Goal: Task Accomplishment & Management: Manage account settings

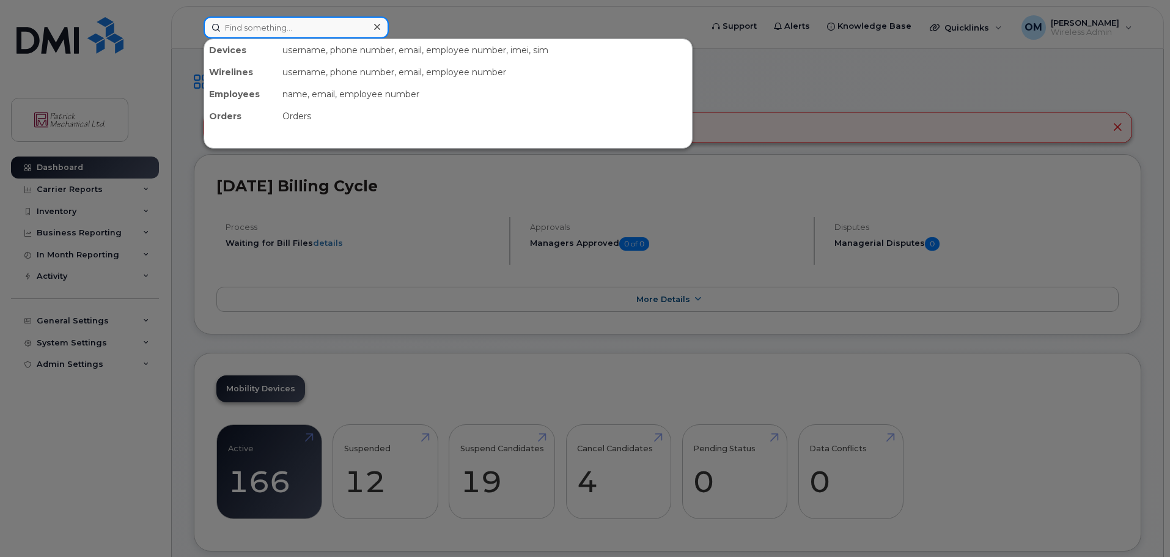
click at [238, 27] on input at bounding box center [296, 28] width 185 height 22
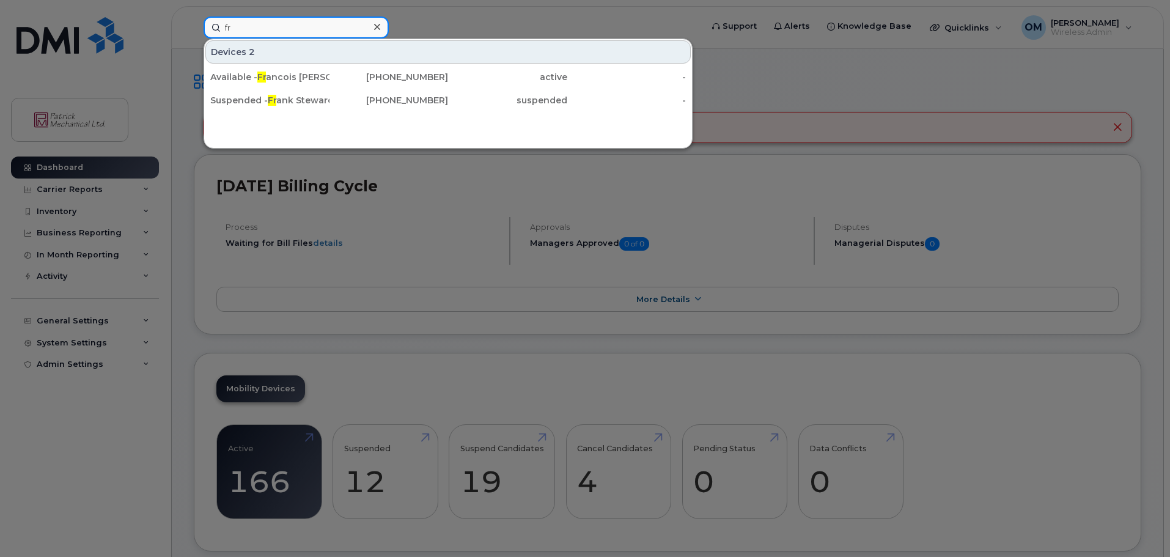
type input "f"
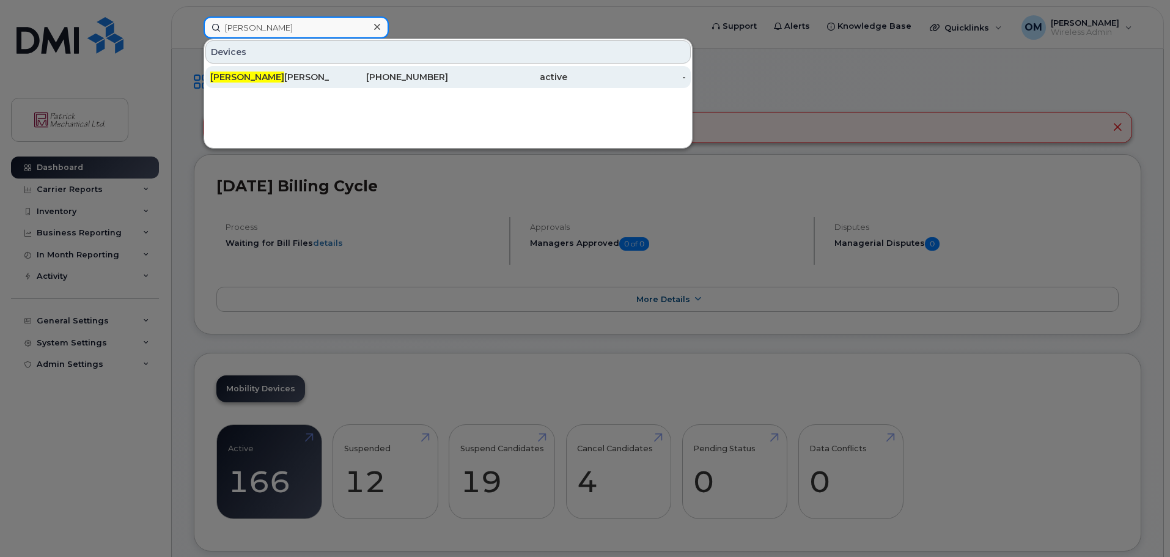
type input "darr"
click at [278, 79] on div "Darr ell Lee" at bounding box center [269, 77] width 119 height 12
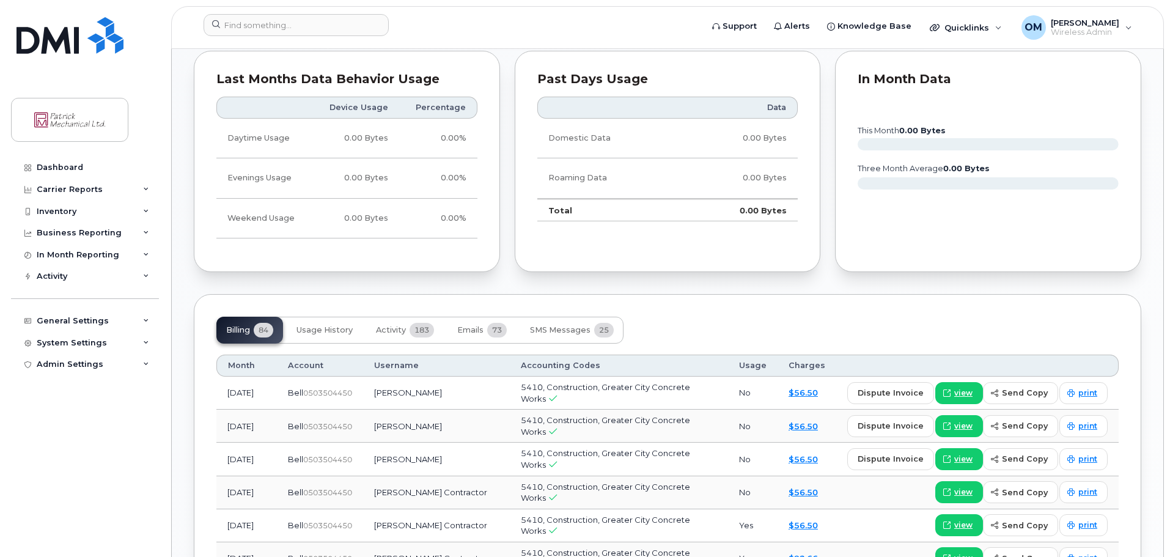
scroll to position [733, 0]
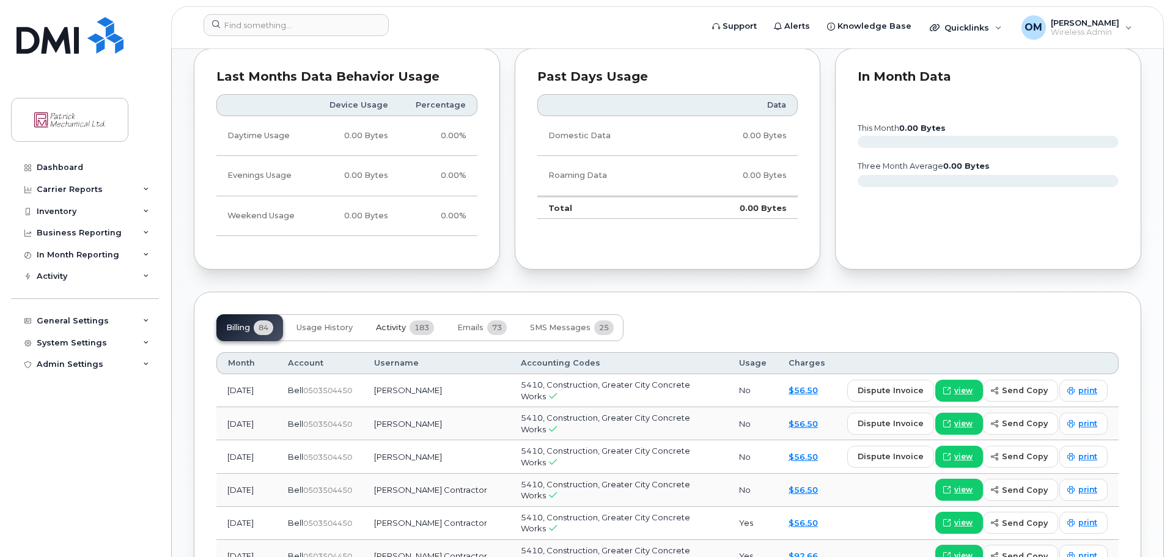
click at [397, 323] on span "Activity" at bounding box center [391, 328] width 30 height 10
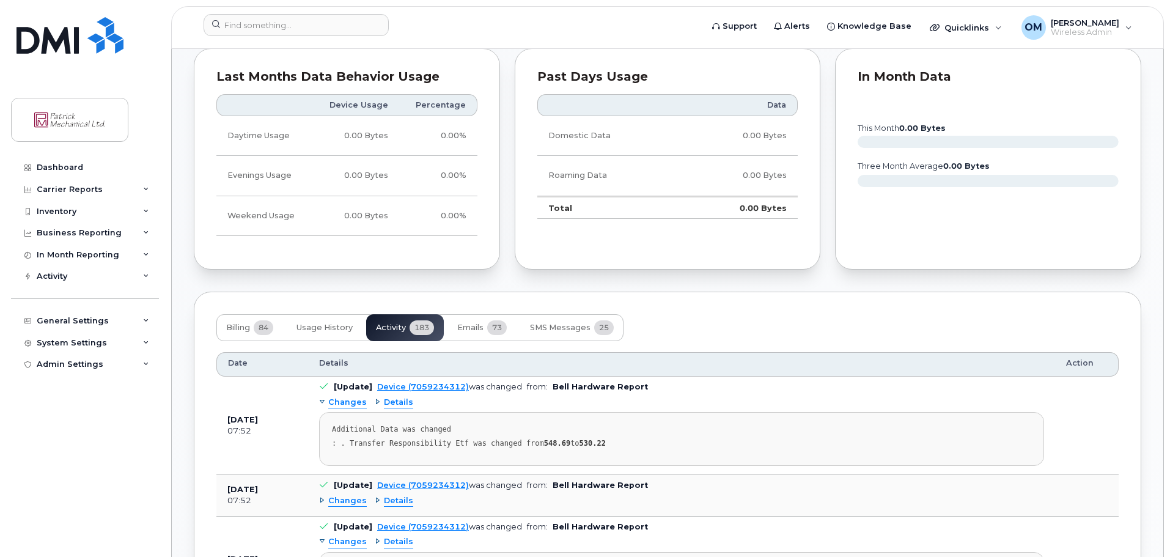
scroll to position [795, 0]
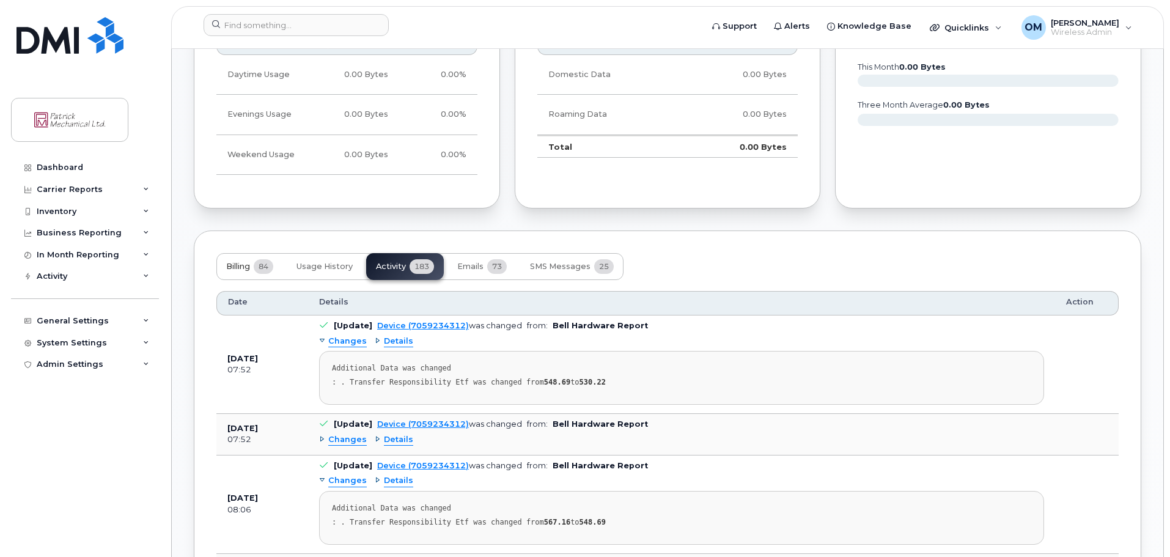
click at [235, 271] on span "Billing" at bounding box center [238, 267] width 24 height 10
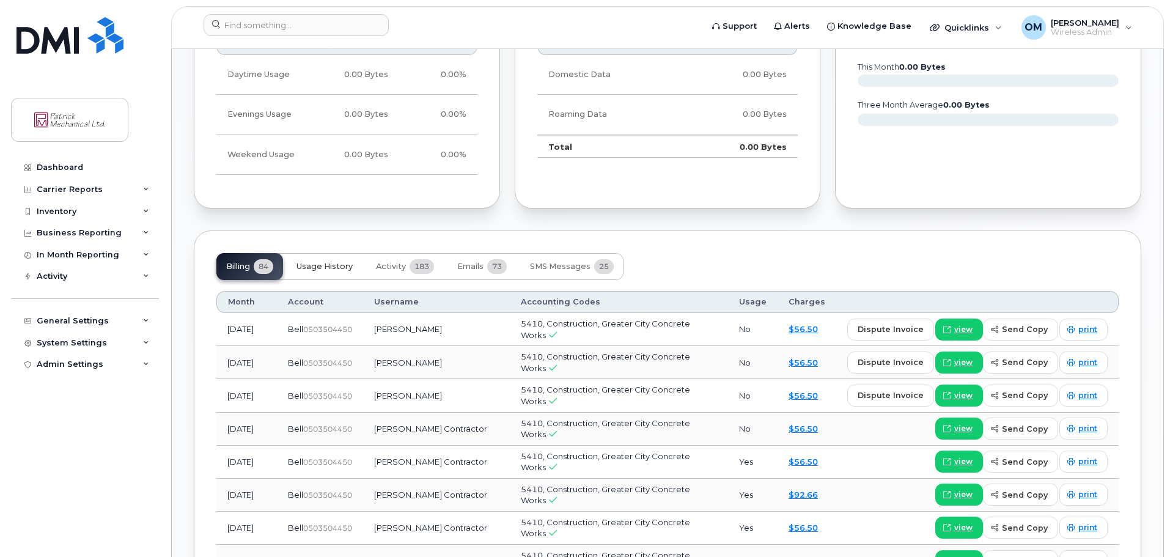
click at [325, 262] on span "Usage History" at bounding box center [324, 267] width 56 height 10
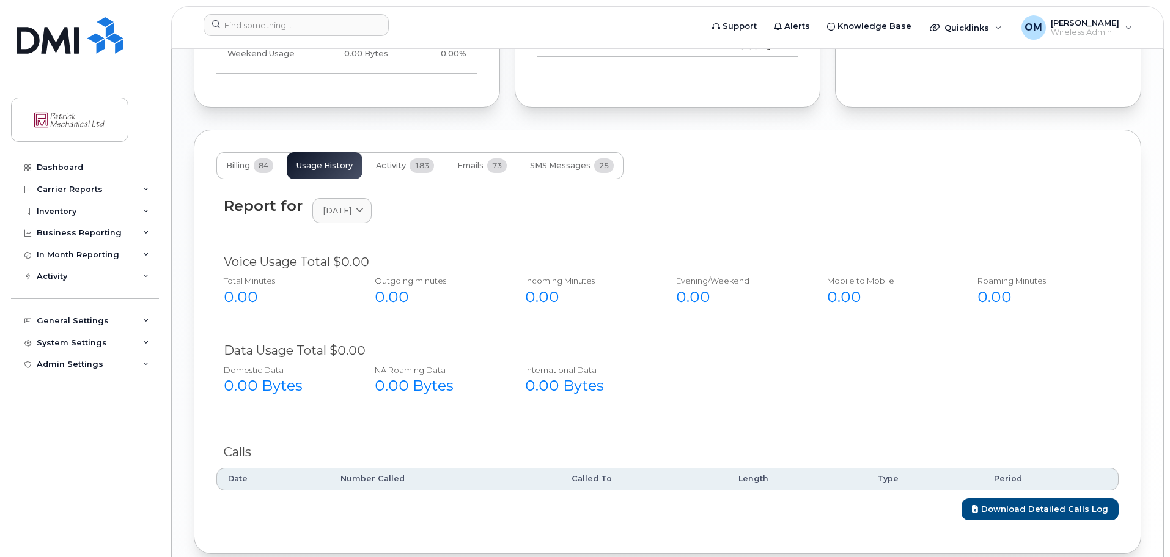
scroll to position [917, 0]
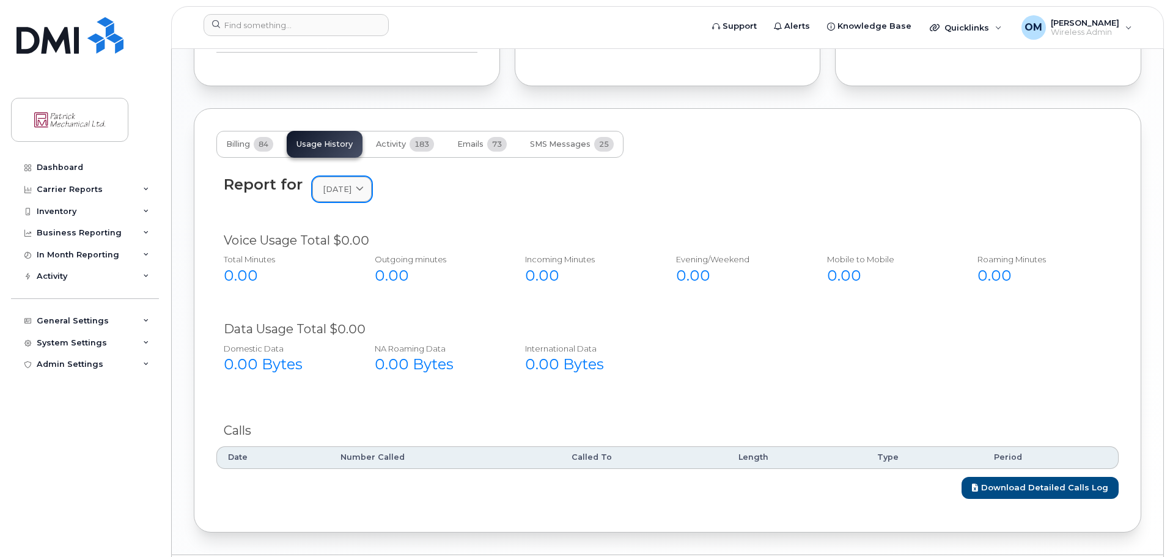
click at [366, 189] on span at bounding box center [360, 189] width 12 height 12
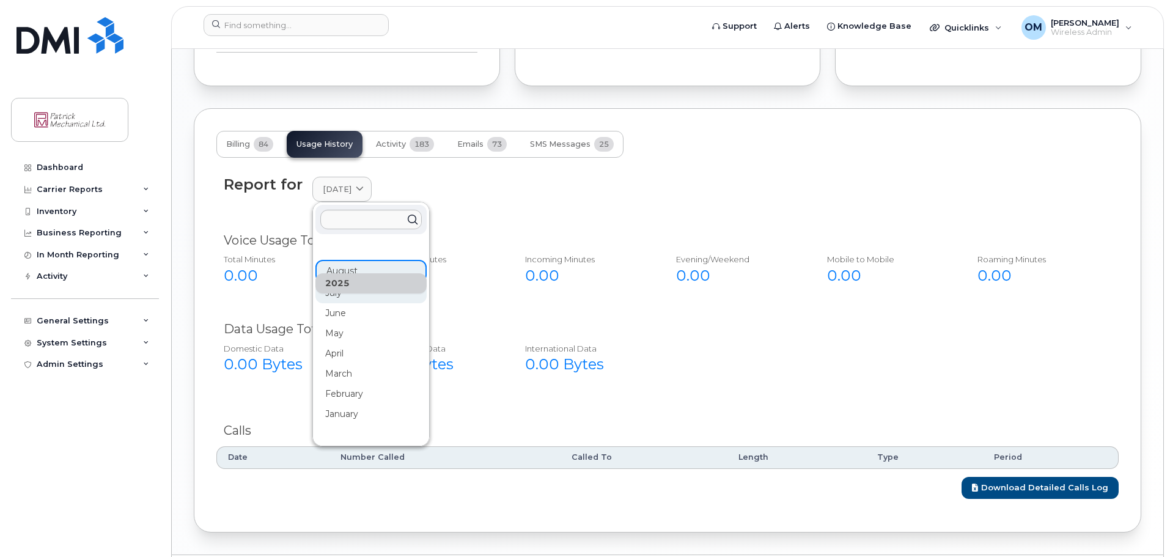
click at [347, 384] on div "July" at bounding box center [370, 394] width 111 height 20
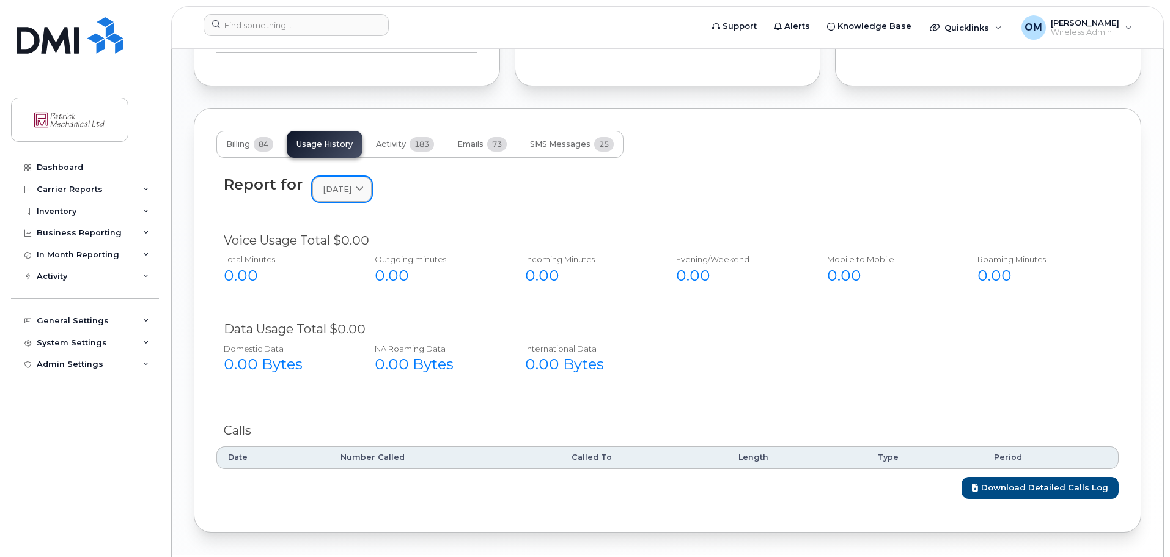
click at [364, 187] on icon at bounding box center [360, 189] width 8 height 8
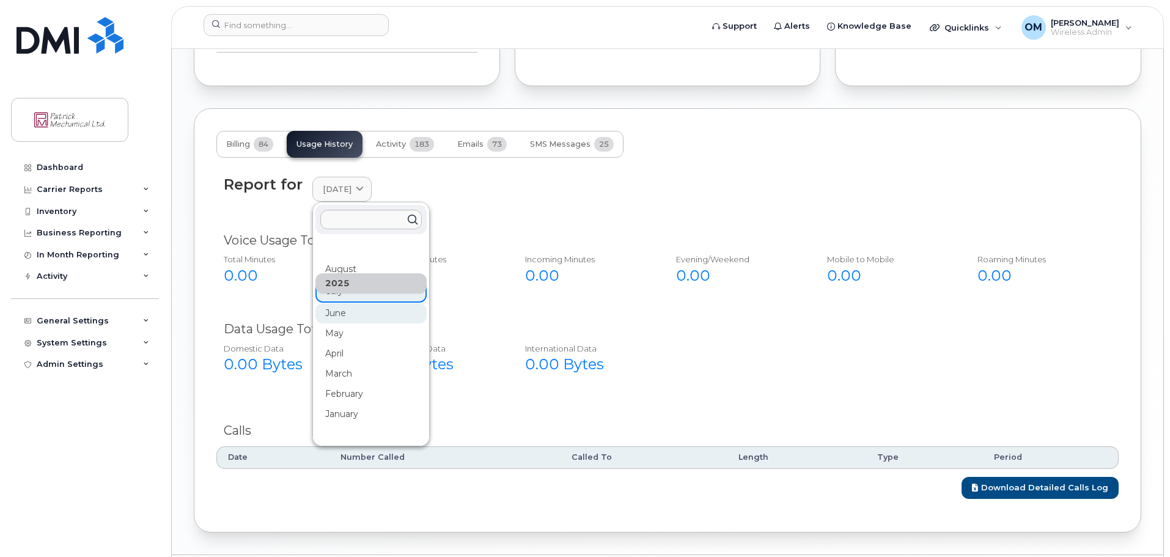
click at [349, 444] on div "June" at bounding box center [370, 454] width 111 height 20
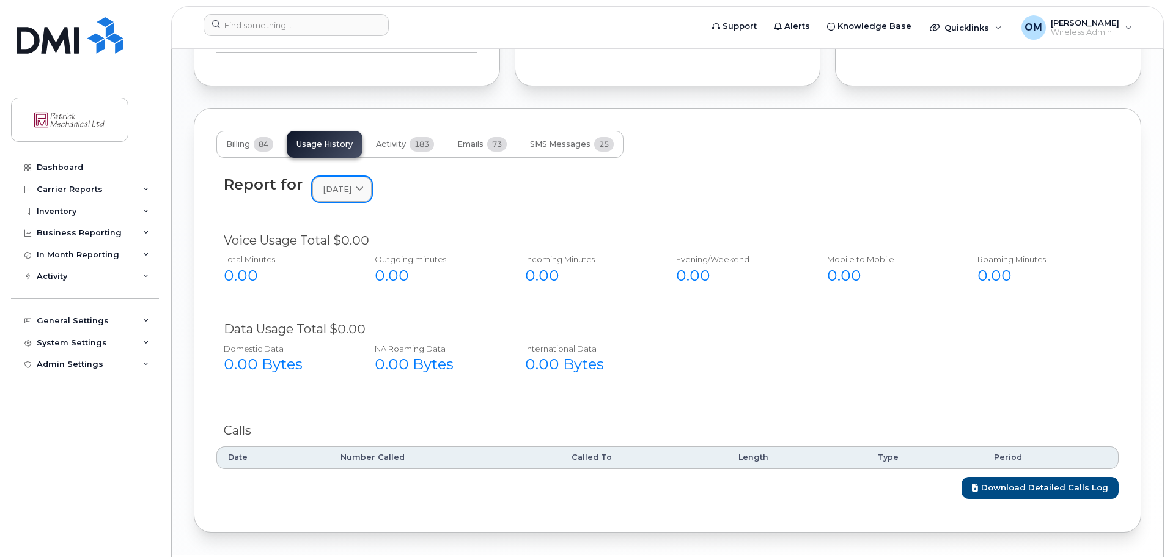
click at [364, 189] on icon at bounding box center [360, 189] width 8 height 8
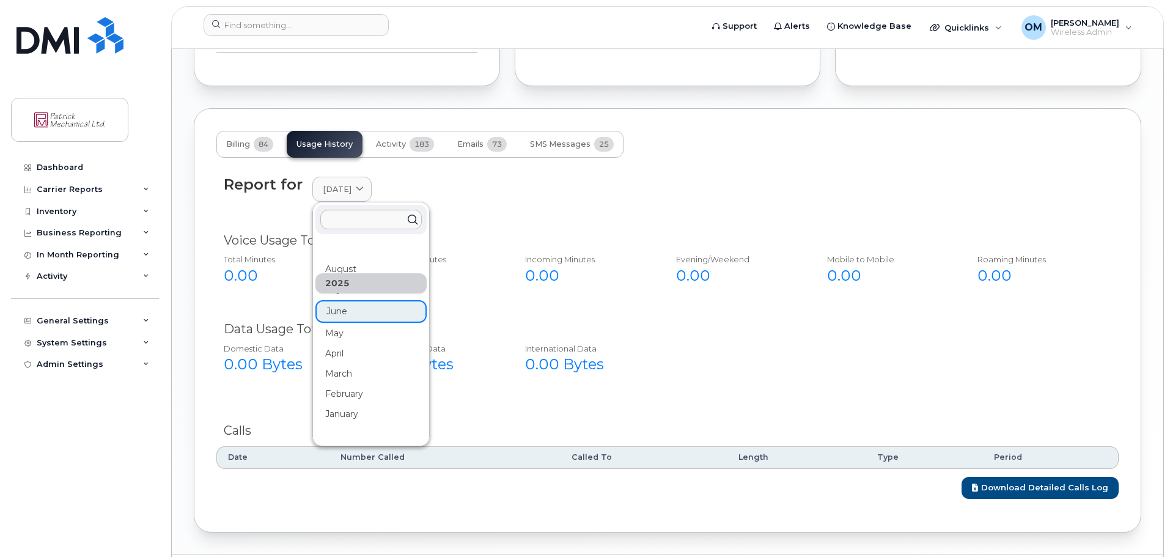
click at [337, 505] on div "May" at bounding box center [370, 515] width 111 height 20
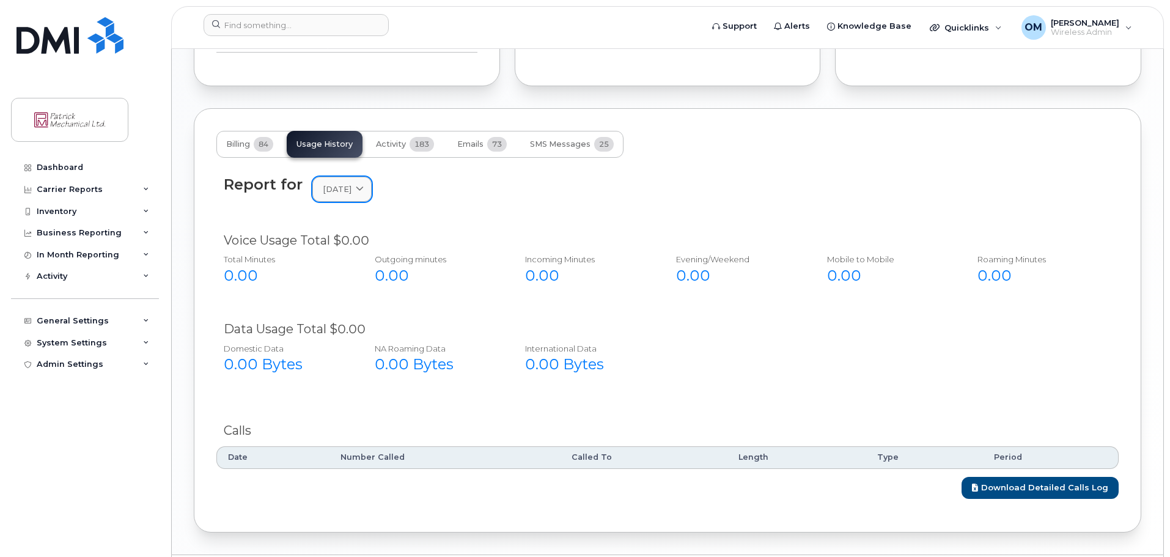
click at [364, 189] on icon at bounding box center [360, 189] width 8 height 8
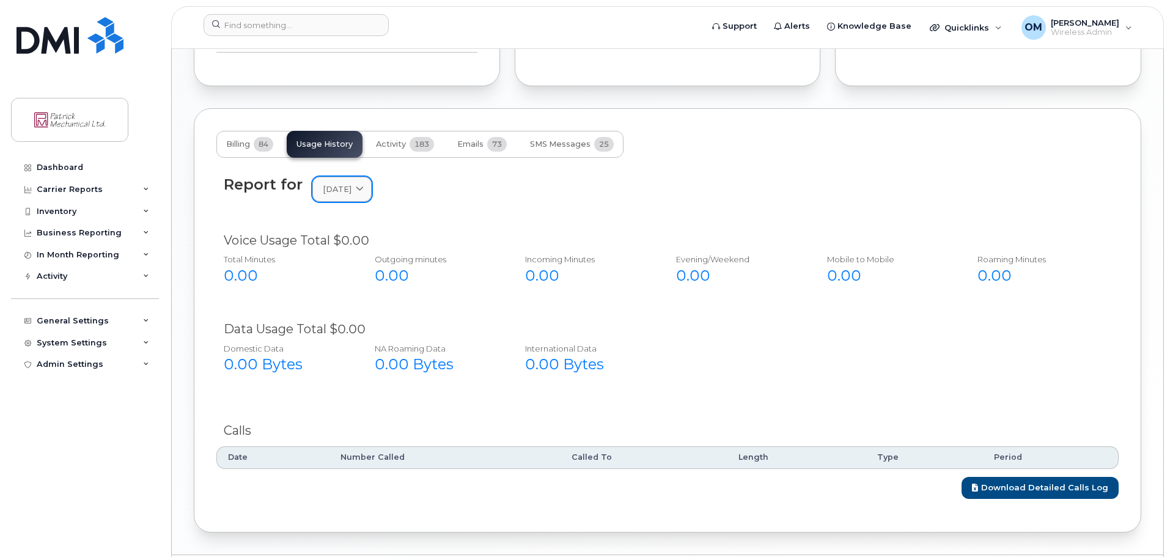
click at [364, 187] on icon at bounding box center [360, 189] width 8 height 8
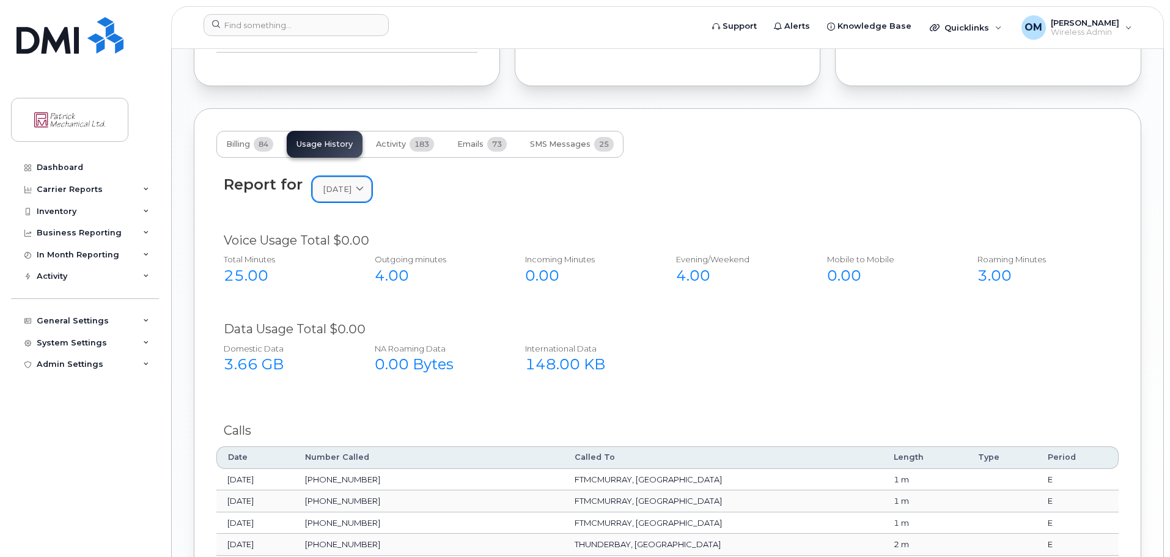
click at [364, 192] on icon at bounding box center [360, 189] width 8 height 8
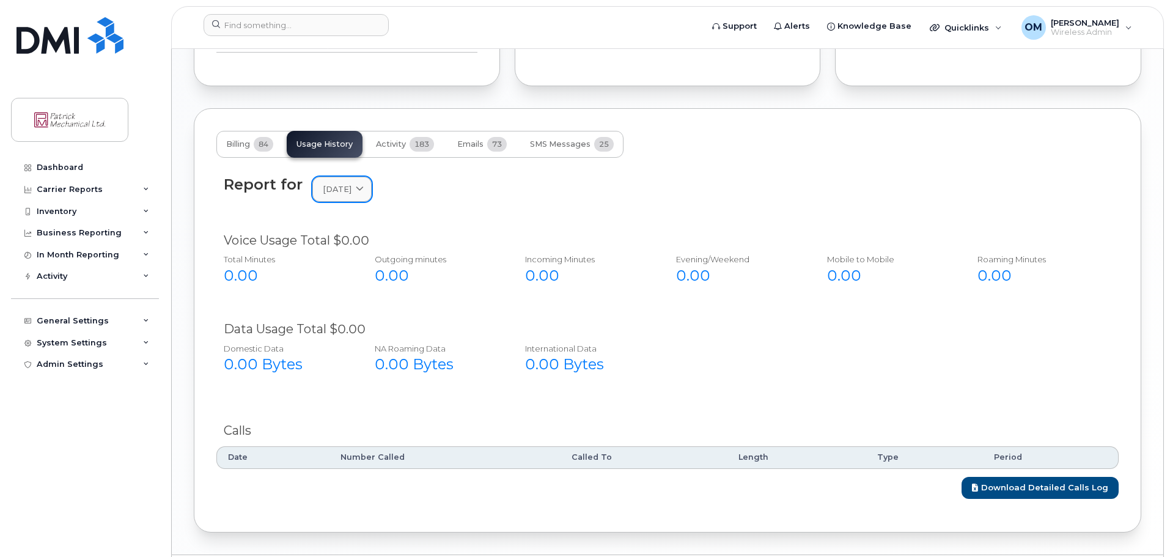
click at [364, 188] on icon at bounding box center [360, 189] width 8 height 8
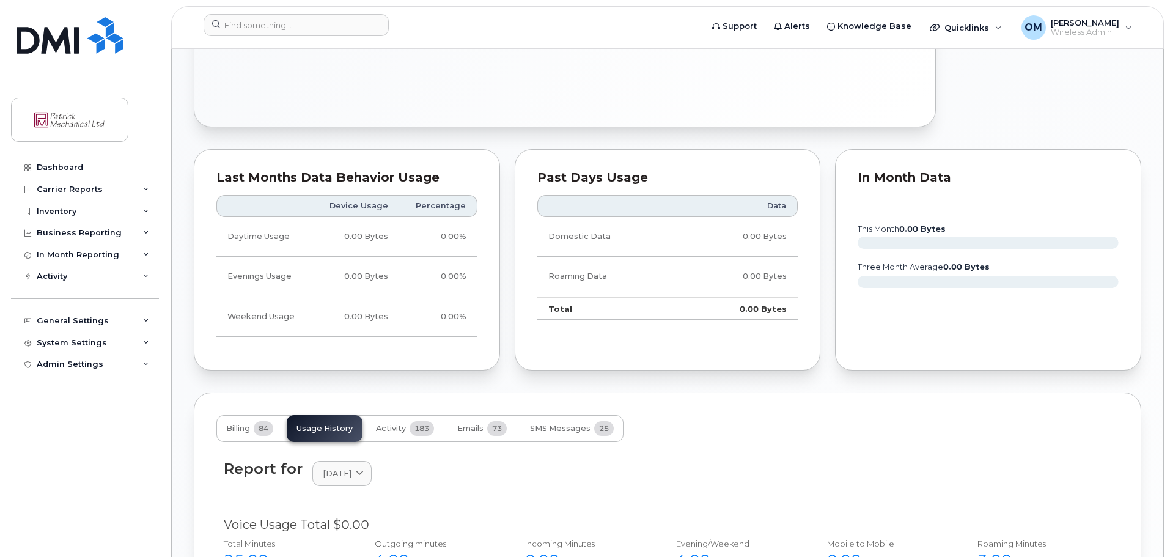
scroll to position [611, 0]
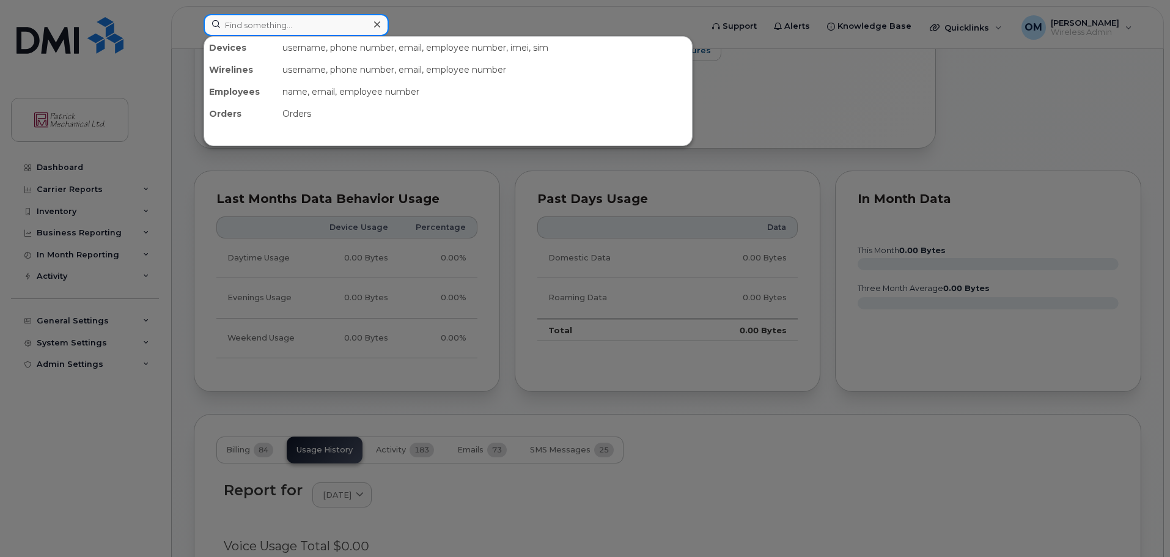
click at [233, 24] on input at bounding box center [296, 25] width 185 height 22
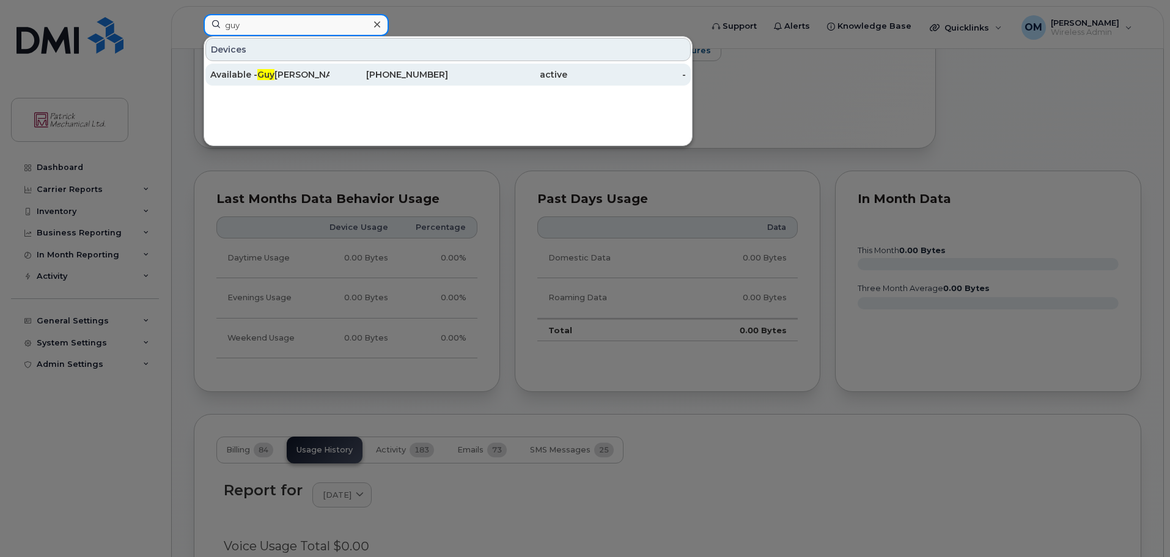
type input "guy"
click at [284, 69] on div "Available - Guy Galipeau" at bounding box center [269, 74] width 119 height 12
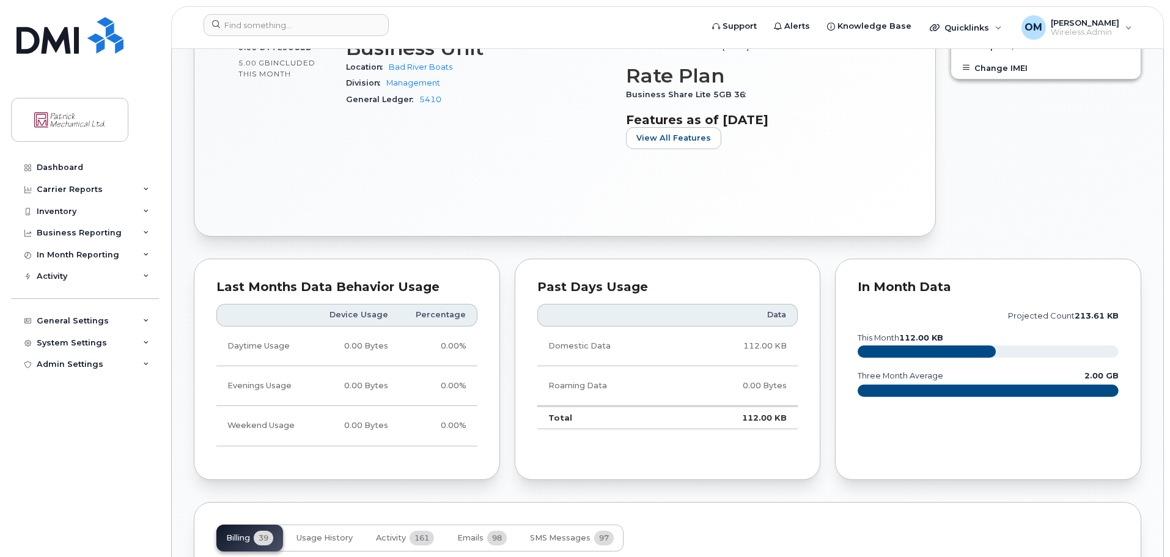
scroll to position [856, 0]
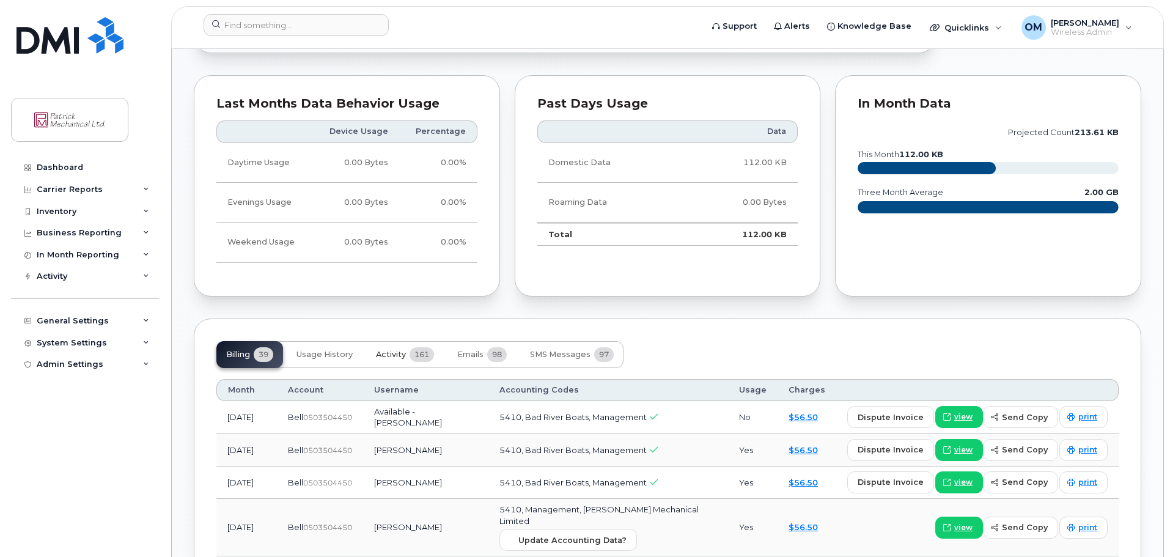
click at [391, 350] on span "Activity" at bounding box center [391, 355] width 30 height 10
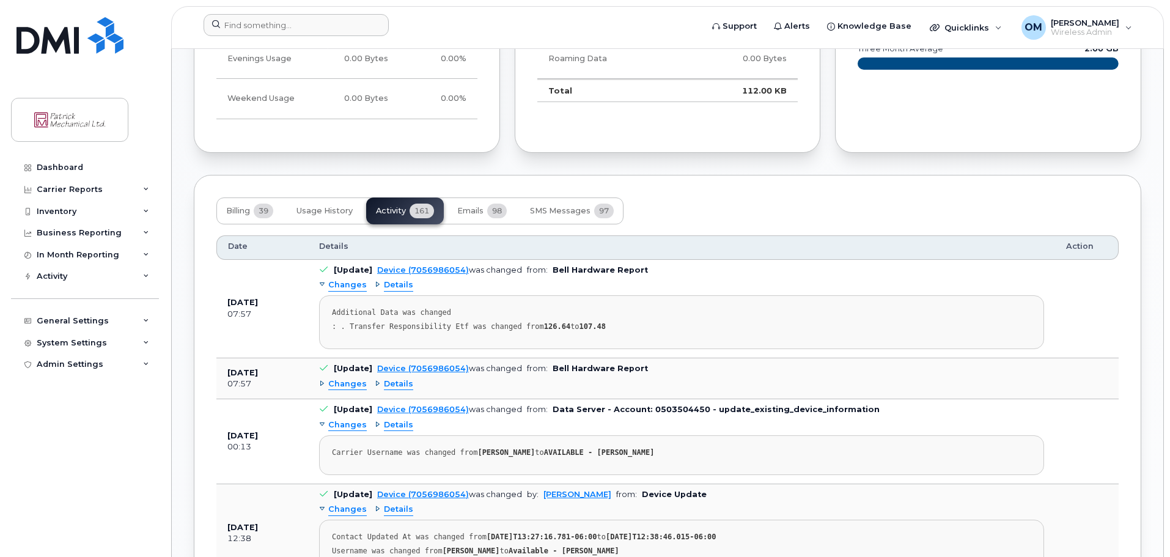
scroll to position [978, 0]
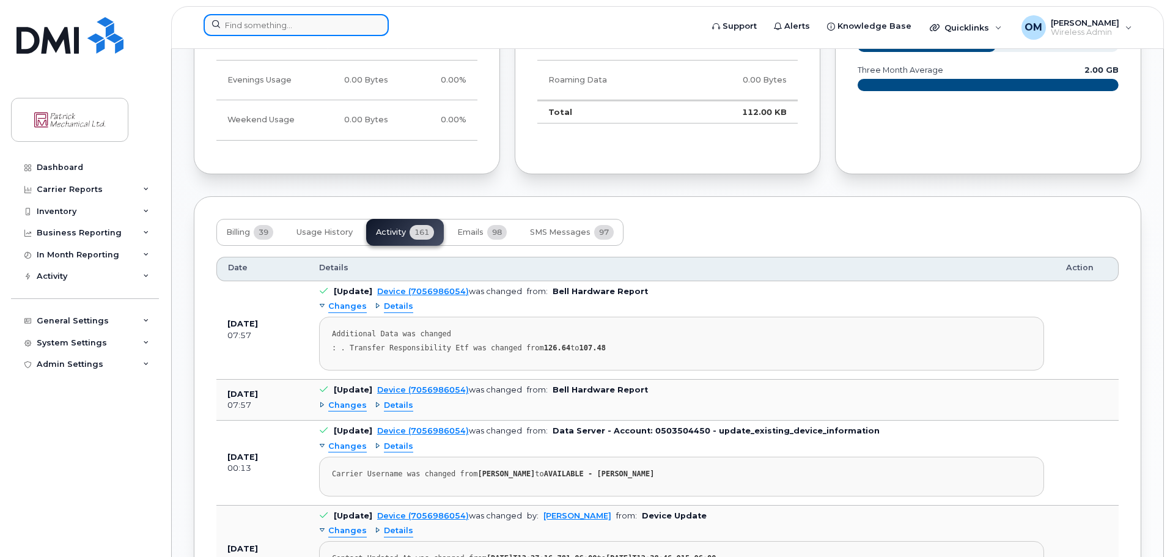
click at [252, 28] on input at bounding box center [296, 25] width 185 height 22
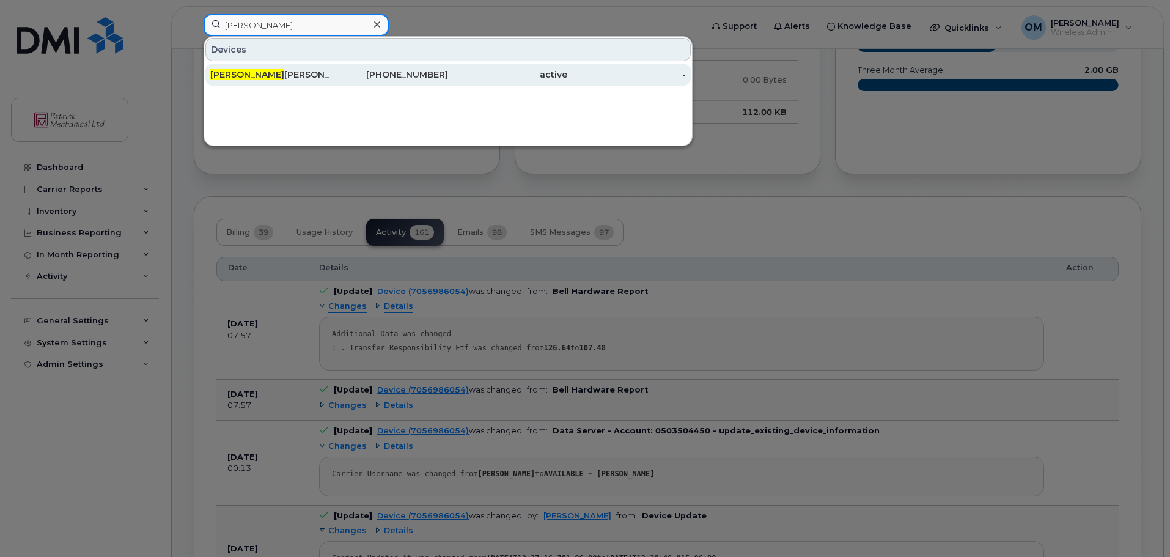
type input "george"
click at [255, 75] on div "George Pelletier" at bounding box center [269, 74] width 119 height 12
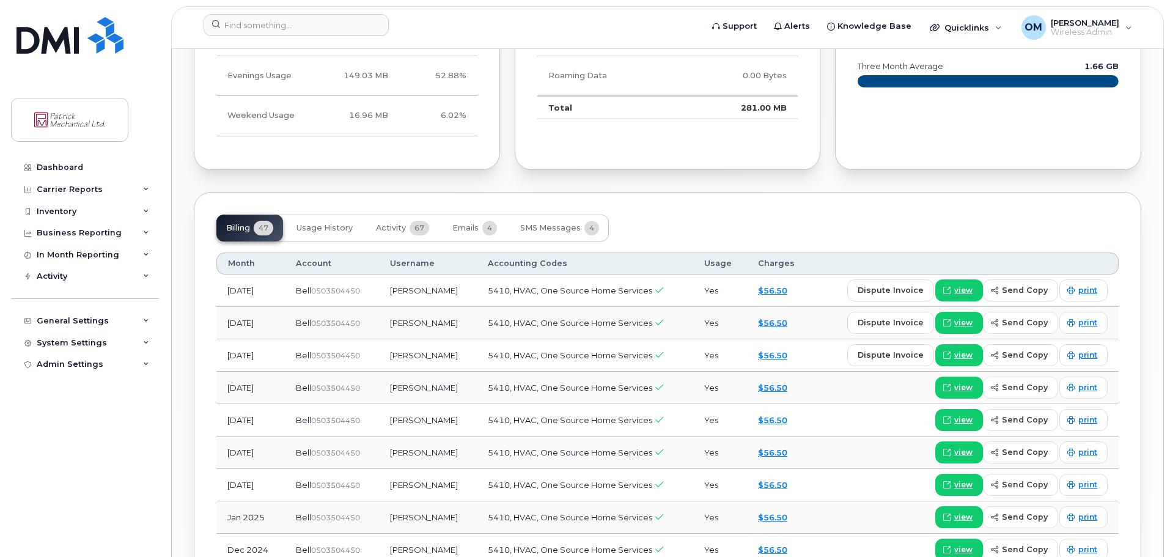
scroll to position [856, 0]
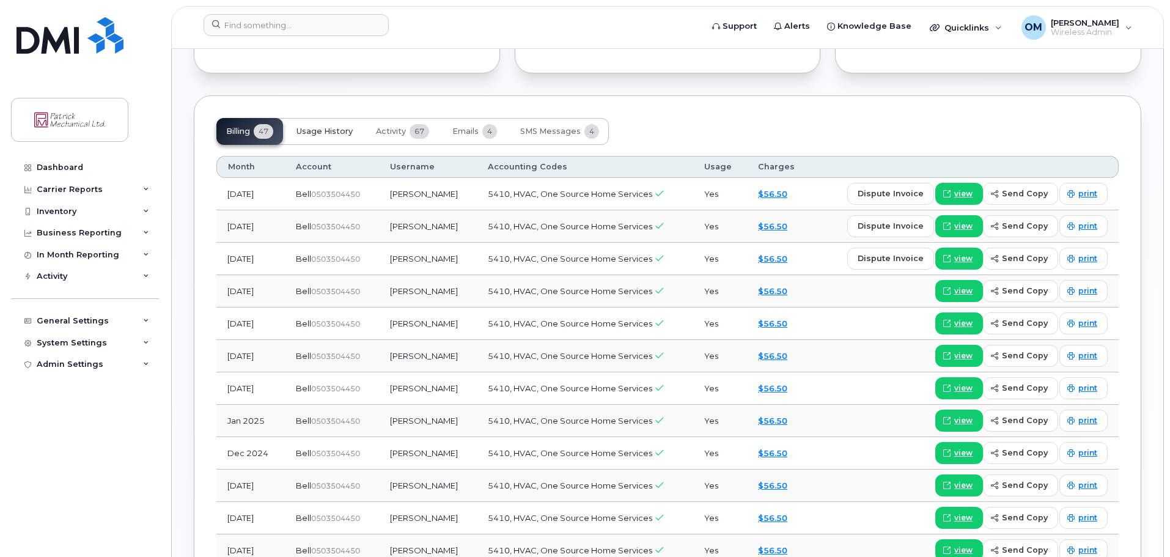
click at [318, 128] on span "Usage History" at bounding box center [324, 132] width 56 height 10
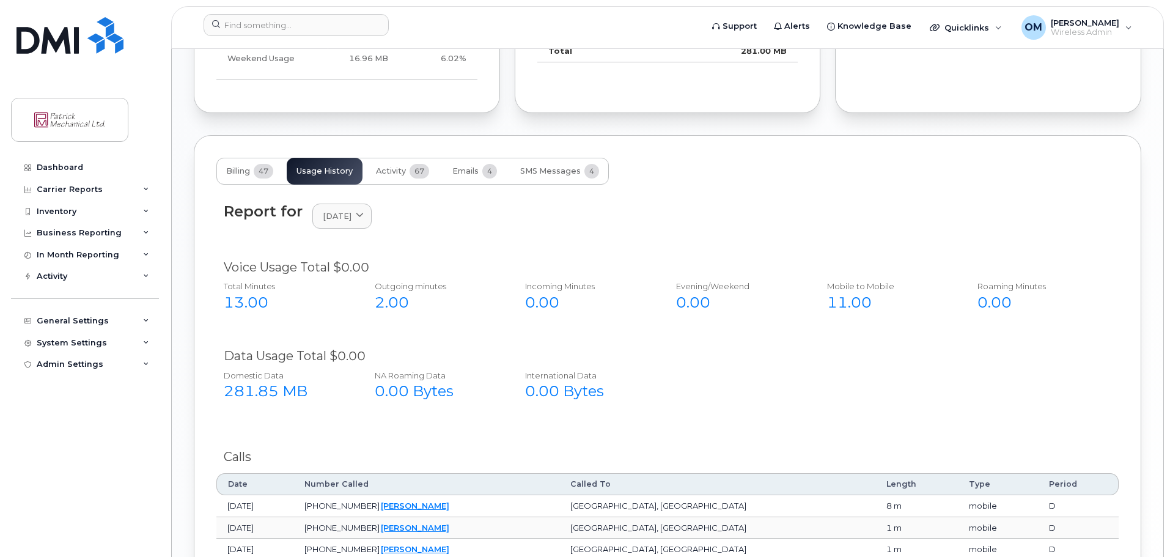
scroll to position [795, 0]
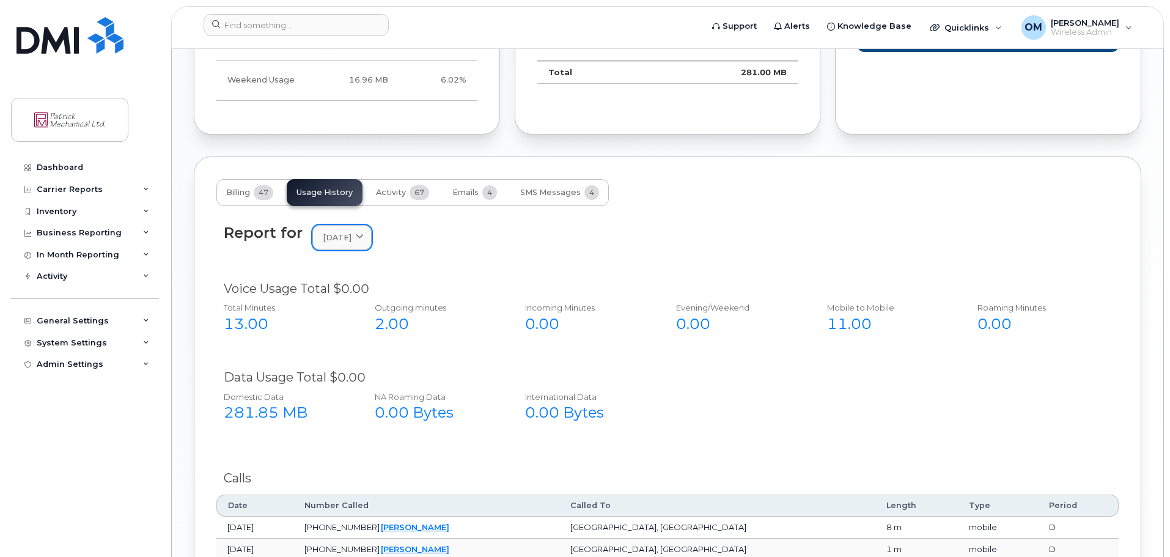
click at [364, 236] on icon at bounding box center [360, 237] width 8 height 8
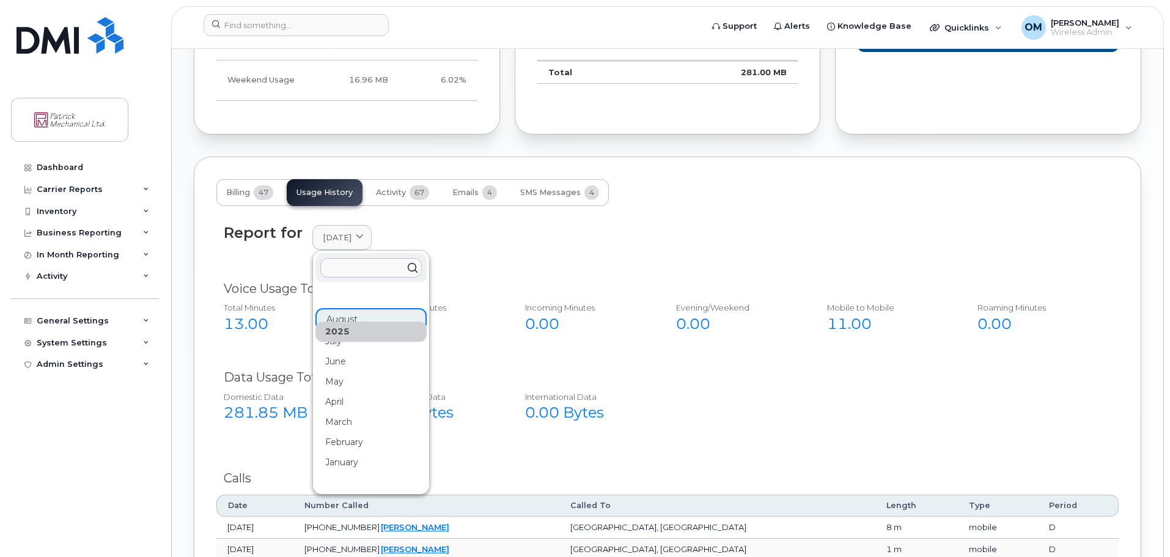
click at [342, 432] on div "July" at bounding box center [370, 442] width 111 height 20
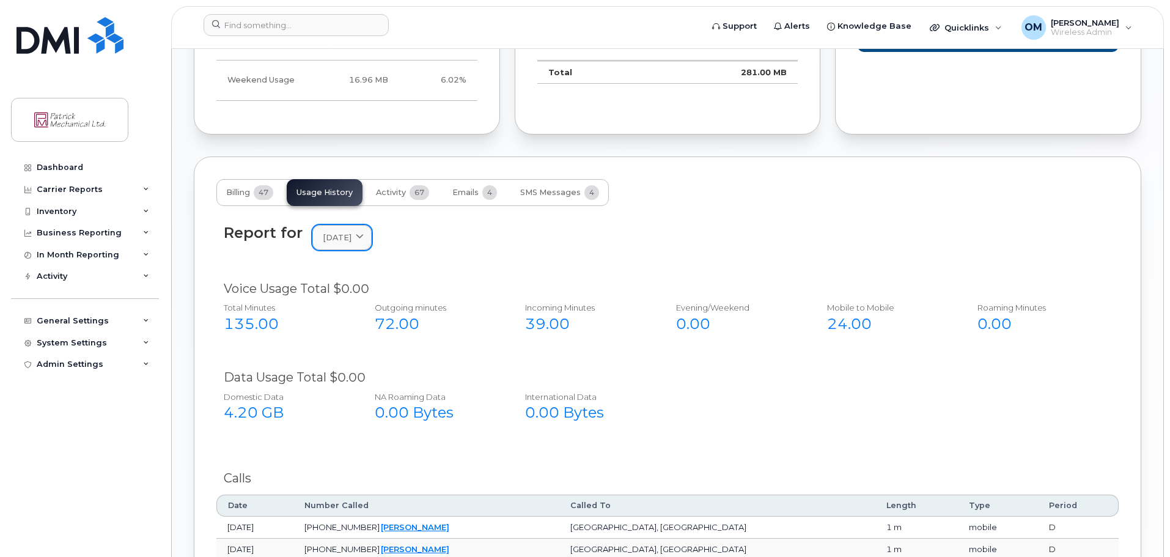
click at [364, 235] on icon at bounding box center [360, 237] width 8 height 8
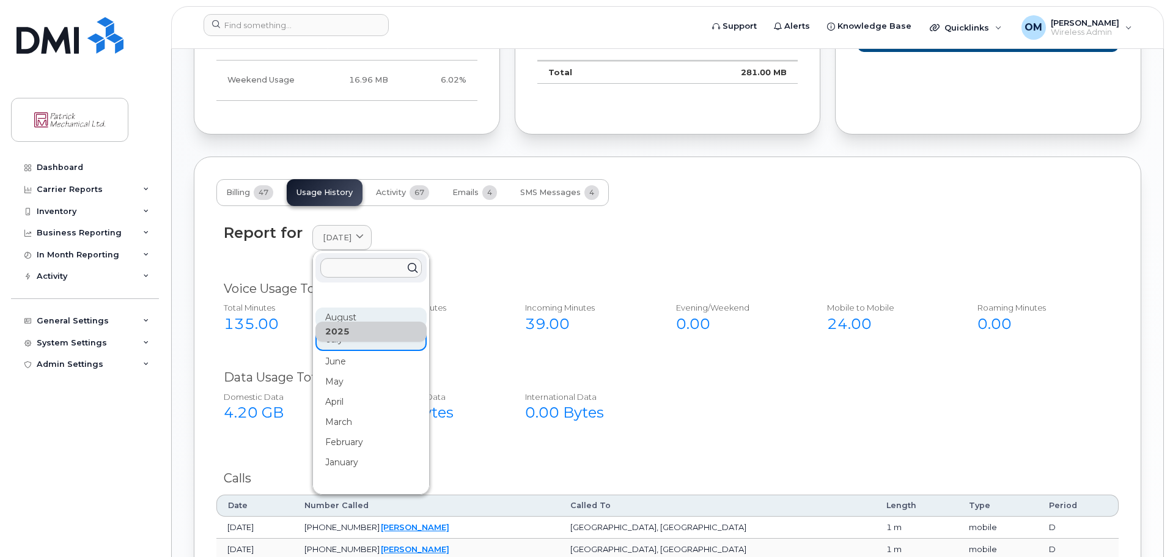
click at [362, 372] on div "August" at bounding box center [370, 382] width 111 height 20
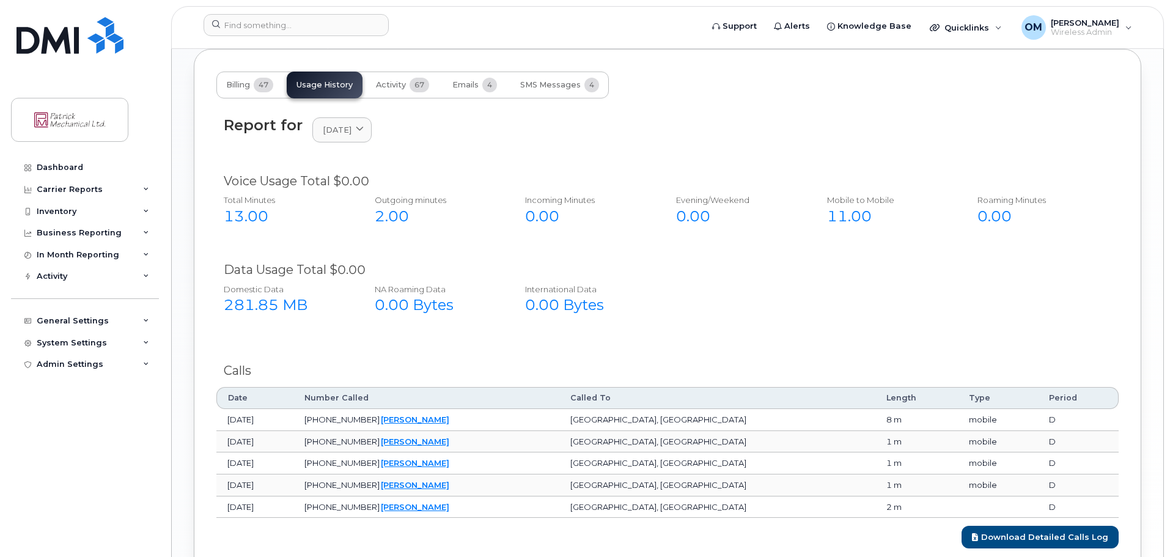
scroll to position [856, 0]
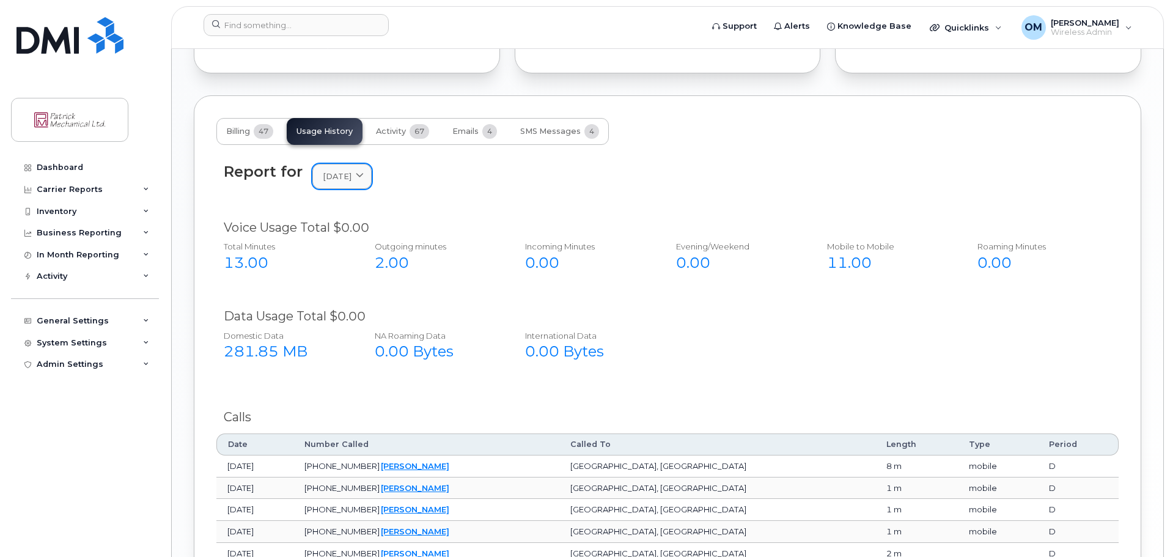
click at [364, 174] on icon at bounding box center [360, 176] width 8 height 8
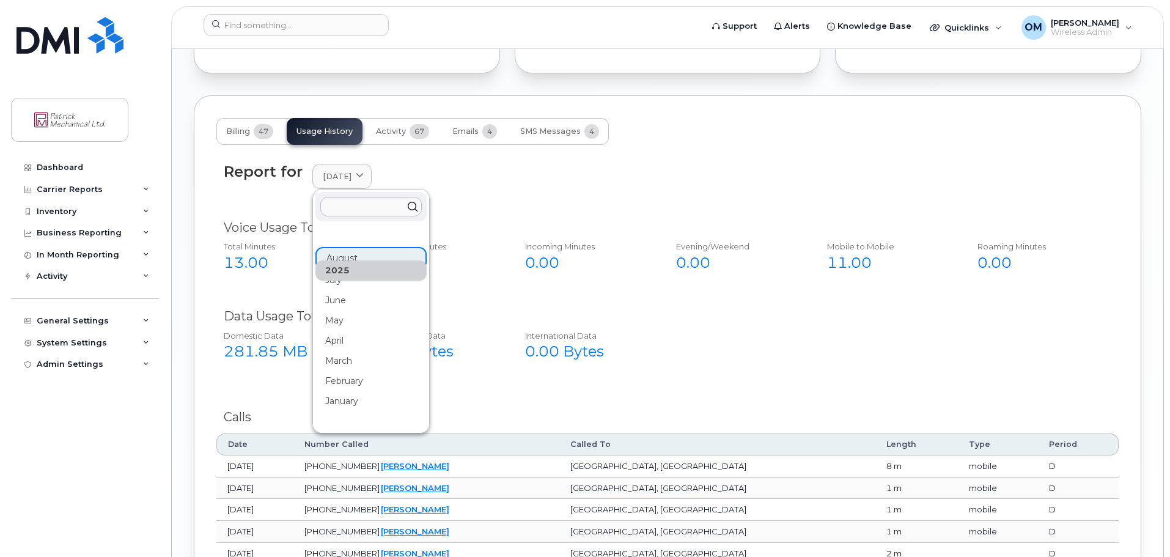
click at [345, 371] on div "July" at bounding box center [370, 381] width 111 height 20
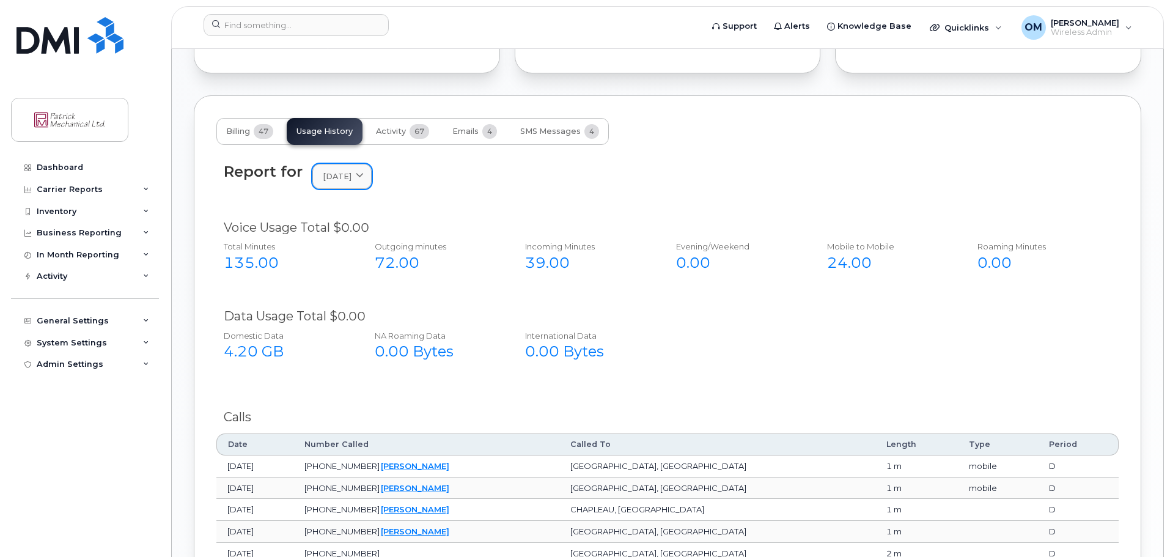
click at [365, 180] on span at bounding box center [360, 177] width 12 height 12
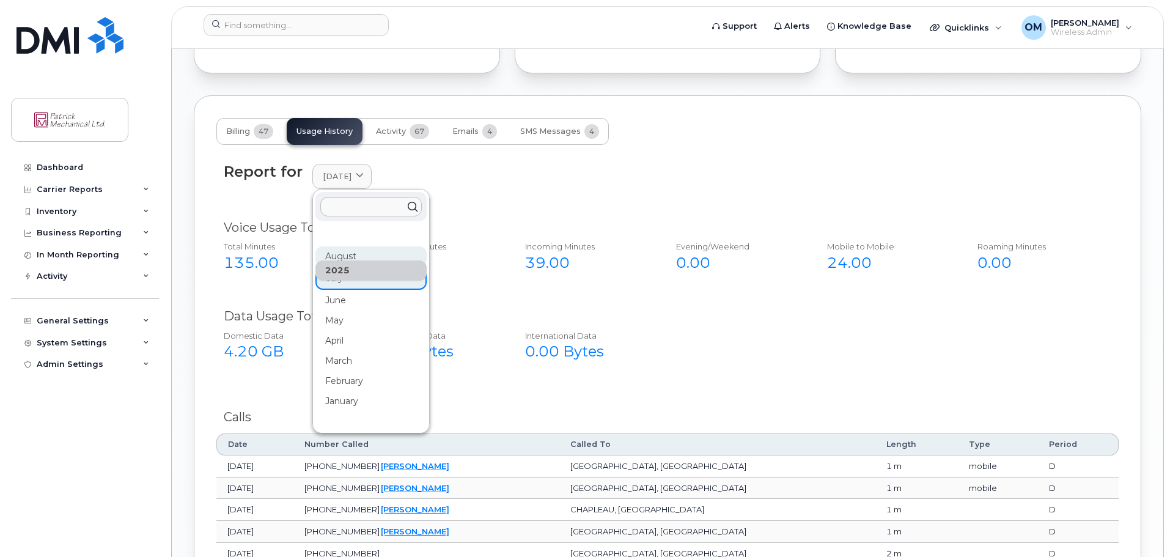
click at [352, 310] on div "August" at bounding box center [370, 320] width 111 height 20
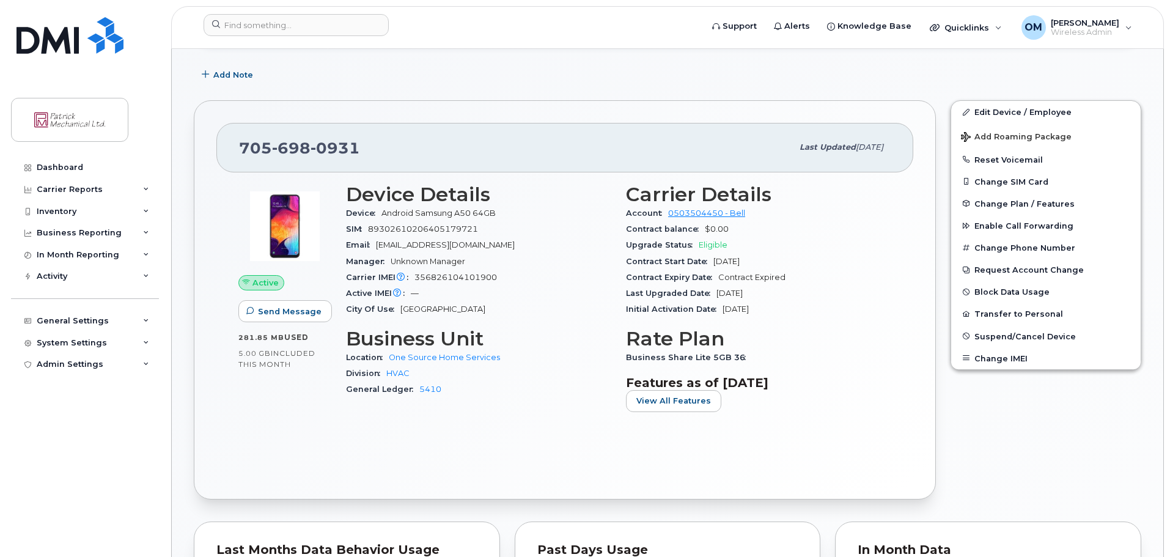
scroll to position [244, 0]
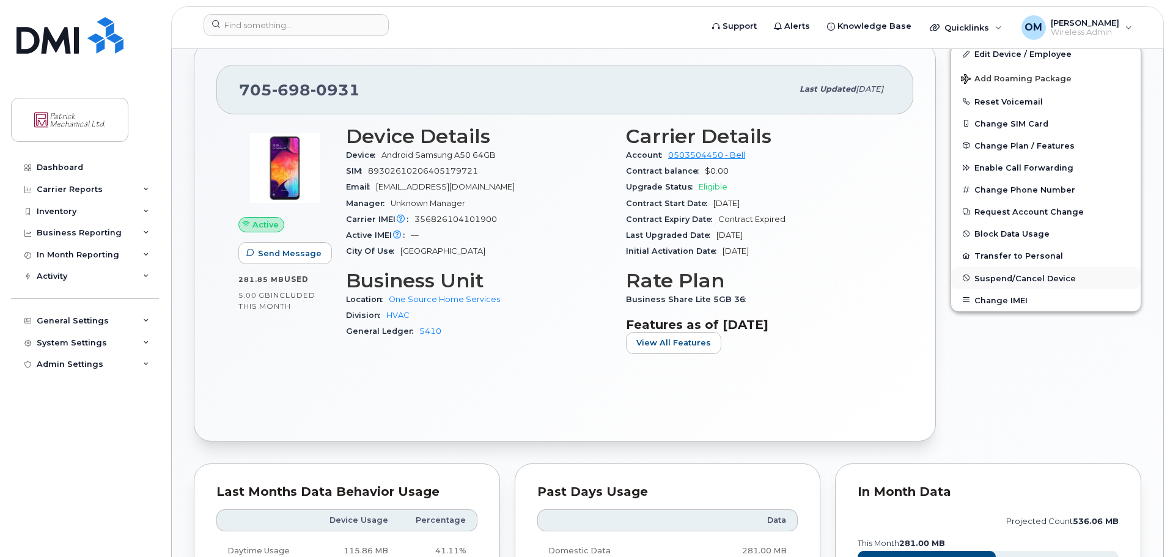
click at [993, 277] on span "Suspend/Cancel Device" at bounding box center [1024, 277] width 101 height 9
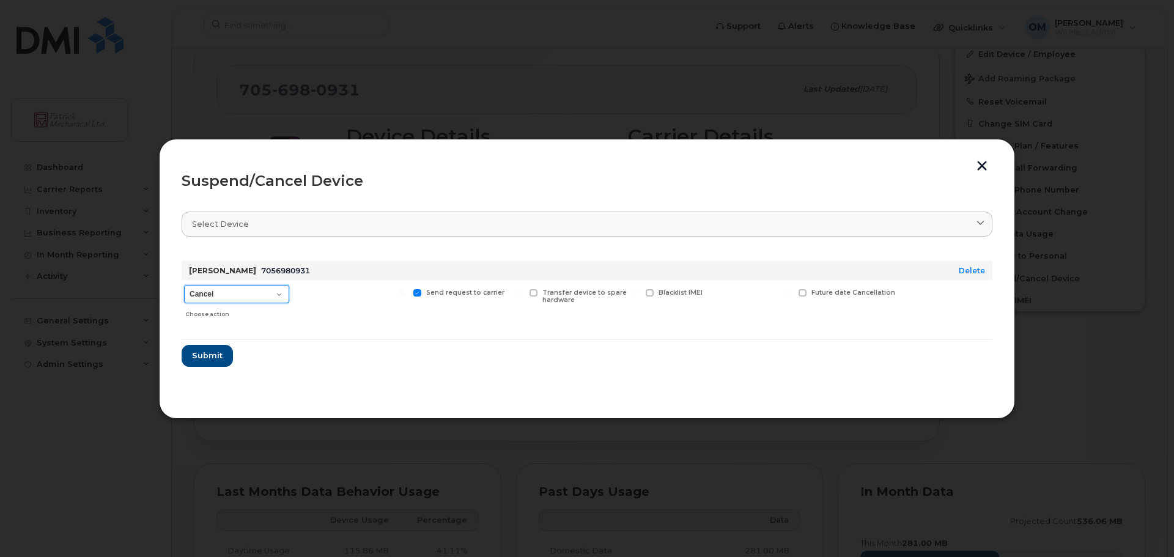
click at [280, 293] on select "Cancel Suspend - Extend Suspension Suspend - Reduced Rate Suspend - Full Rate S…" at bounding box center [236, 294] width 105 height 18
select select "[object Object]"
click at [184, 285] on select "Cancel Suspend - Extend Suspension Suspend - Reduced Rate Suspend - Full Rate S…" at bounding box center [236, 294] width 105 height 18
click at [202, 357] on span "Submit" at bounding box center [206, 356] width 31 height 12
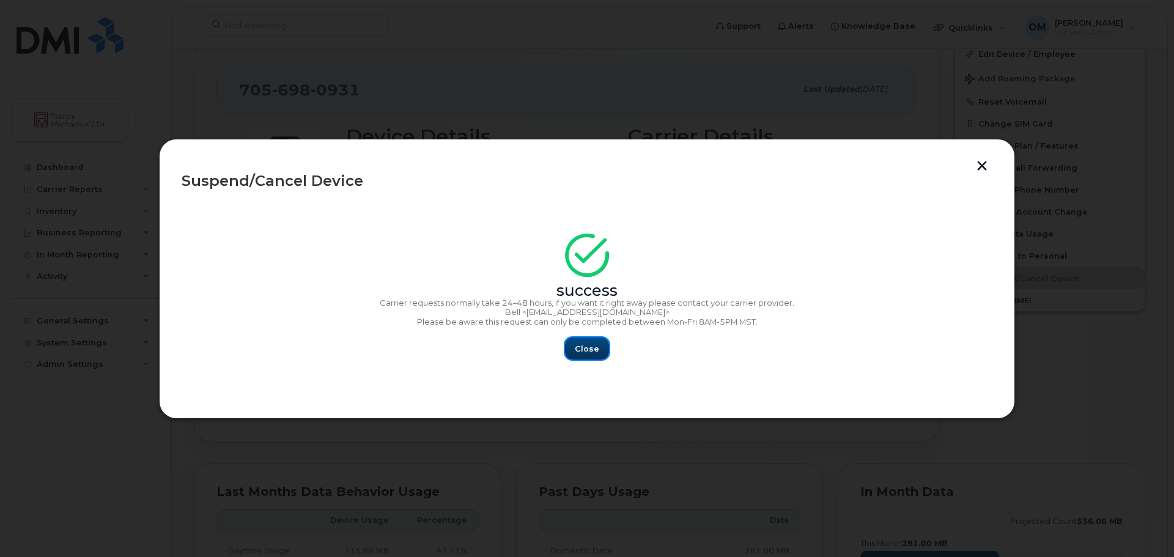
click at [590, 350] on span "Close" at bounding box center [587, 349] width 24 height 12
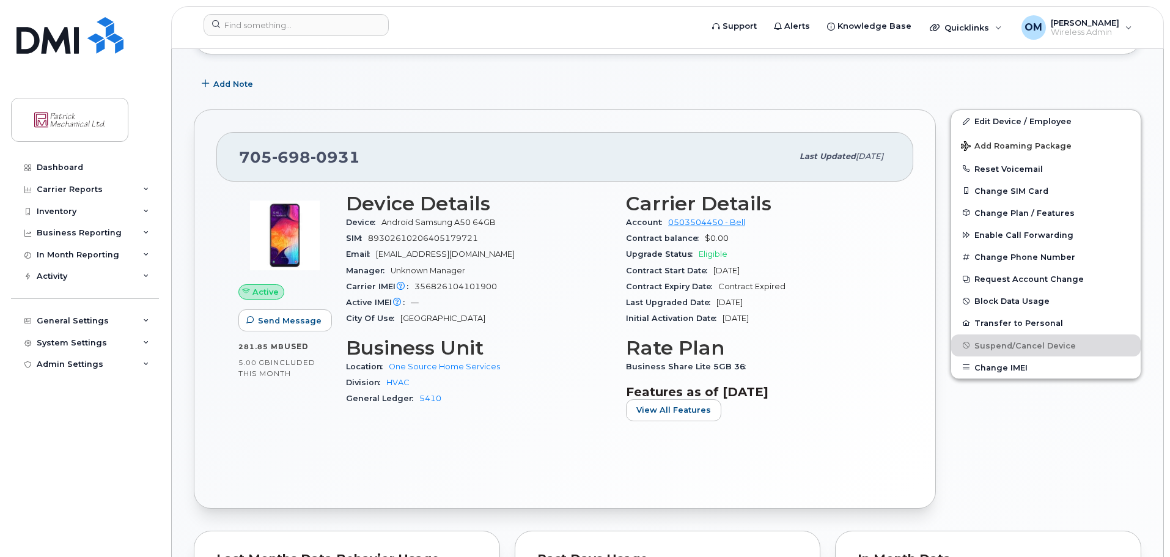
scroll to position [0, 0]
